Goal: Transaction & Acquisition: Purchase product/service

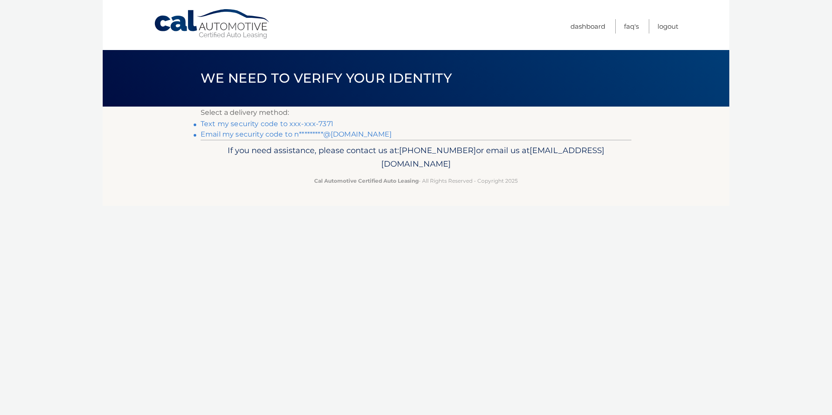
click at [245, 134] on link "Email my security code to n*********@gmail.com" at bounding box center [296, 134] width 191 height 8
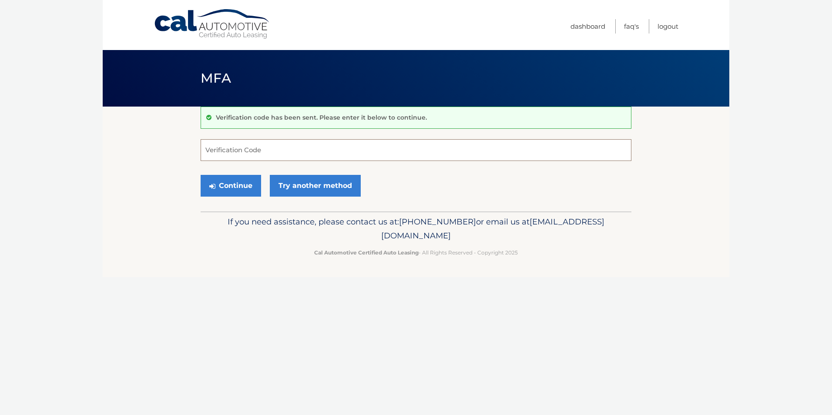
click at [336, 157] on input "Verification Code" at bounding box center [416, 150] width 431 height 22
type input "658710"
click at [201, 175] on button "Continue" at bounding box center [231, 186] width 61 height 22
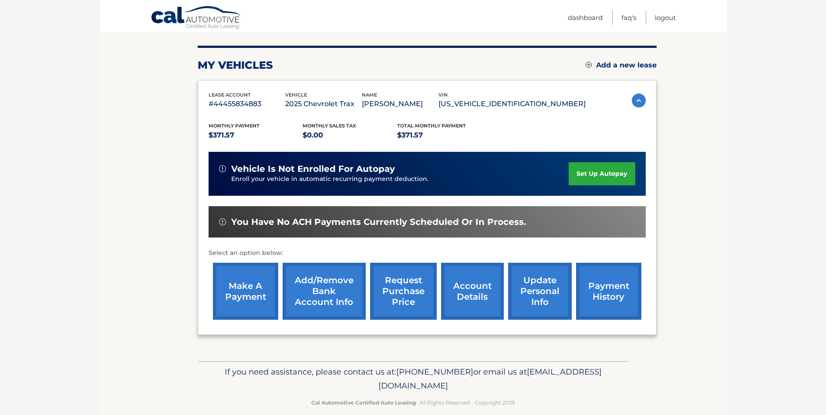
scroll to position [112, 0]
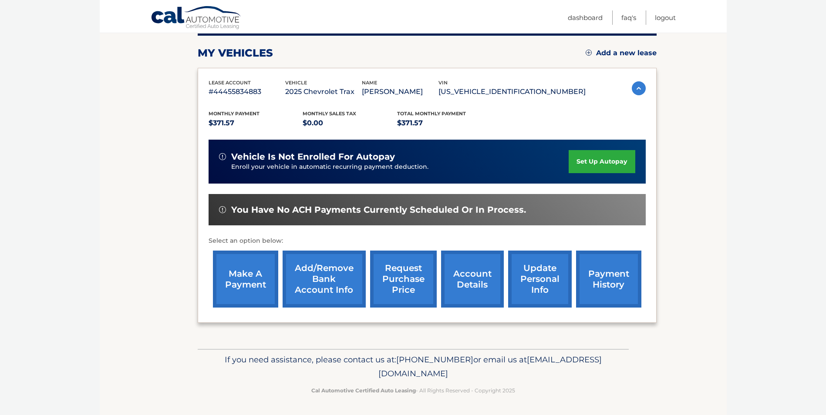
click at [254, 288] on link "make a payment" at bounding box center [245, 279] width 65 height 57
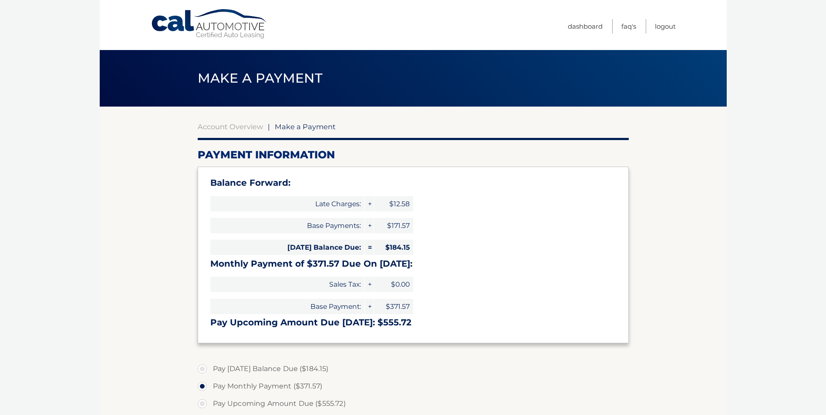
select select "M2I1ZTI1ODAtMzdhNS00YjE1LTk1N2UtNjc4MmUzYWM2NGEw"
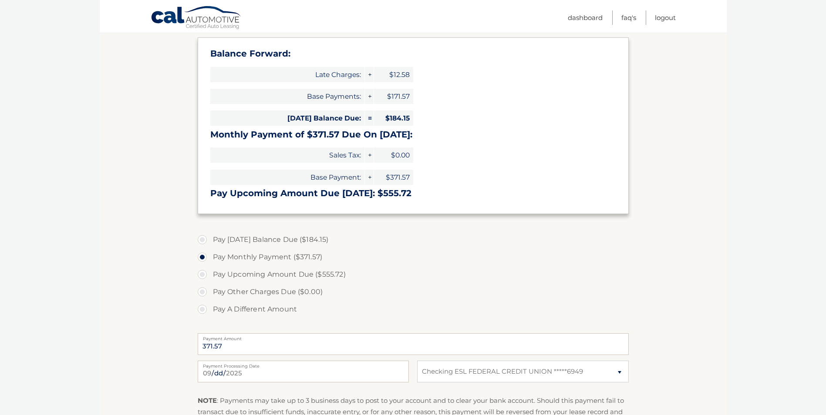
scroll to position [131, 0]
click at [235, 240] on label "Pay Today's Balance Due ($184.15)" at bounding box center [413, 238] width 431 height 17
click at [210, 240] on input "Pay Today's Balance Due ($184.15)" at bounding box center [205, 237] width 9 height 14
radio input "true"
type input "184.15"
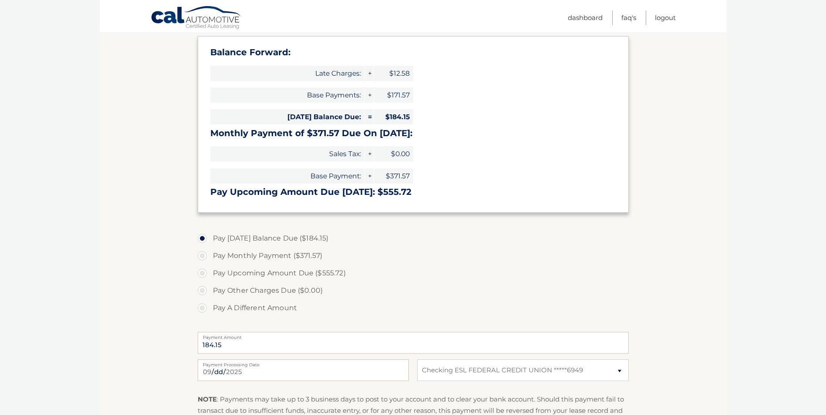
click at [251, 310] on label "Pay A Different Amount" at bounding box center [413, 307] width 431 height 17
click at [210, 310] on input "Pay A Different Amount" at bounding box center [205, 306] width 9 height 14
radio input "true"
click button "Submit" at bounding box center [0, 0] width 0 height 0
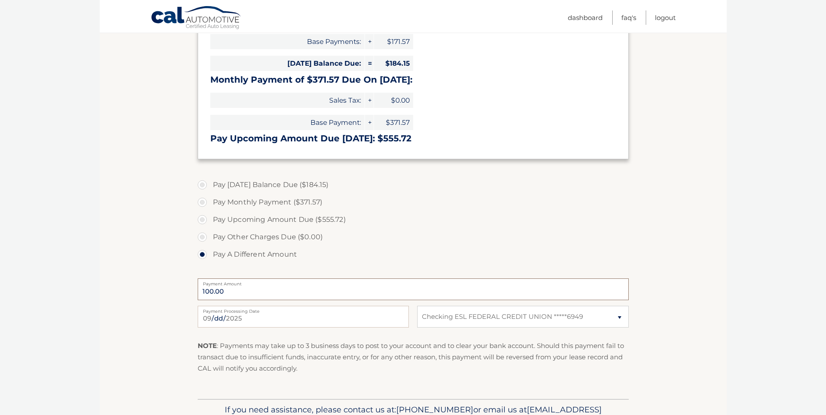
scroll to position [234, 0]
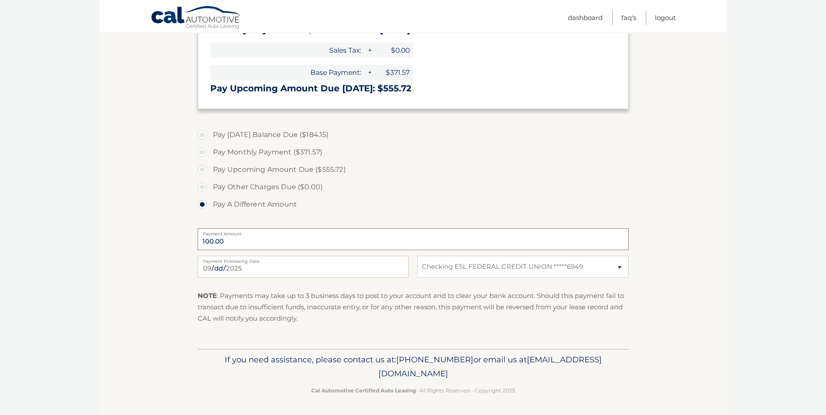
type input "100.00"
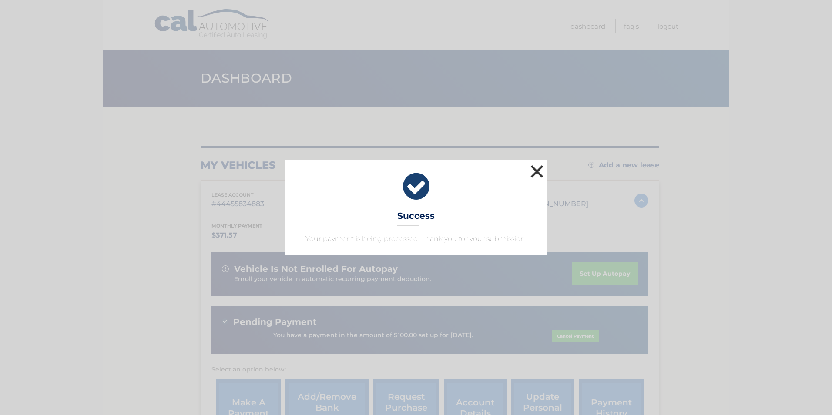
click at [543, 172] on button "×" at bounding box center [536, 171] width 17 height 17
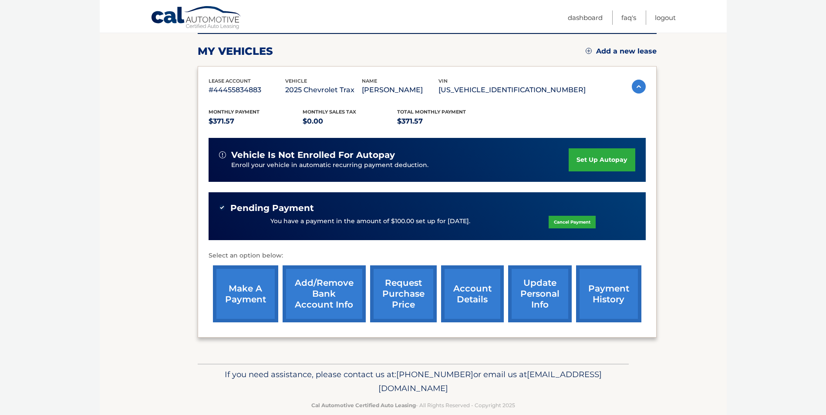
scroll to position [129, 0]
